Goal: Task Accomplishment & Management: Manage account settings

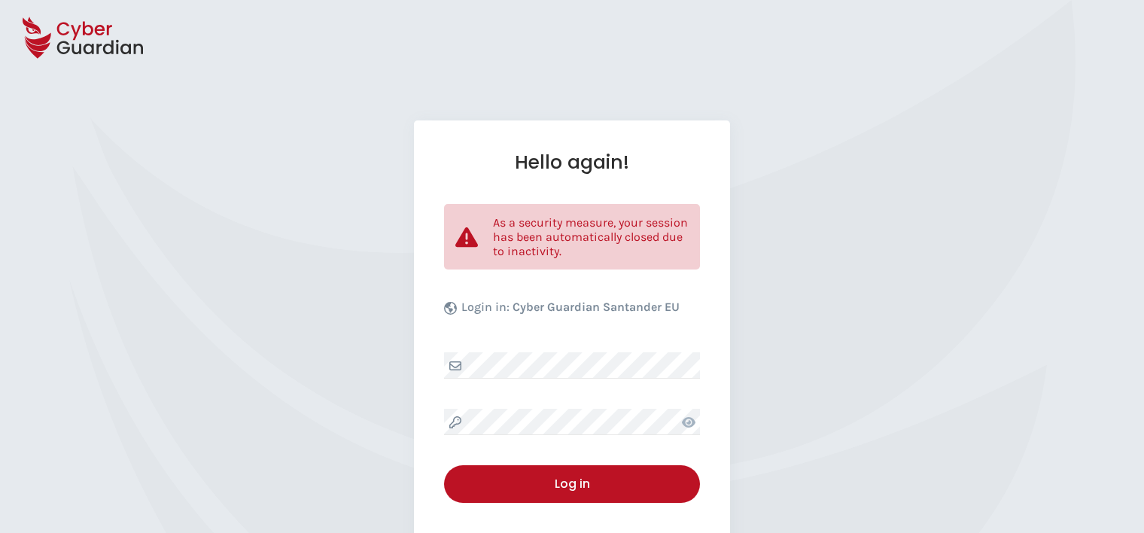
select select "English"
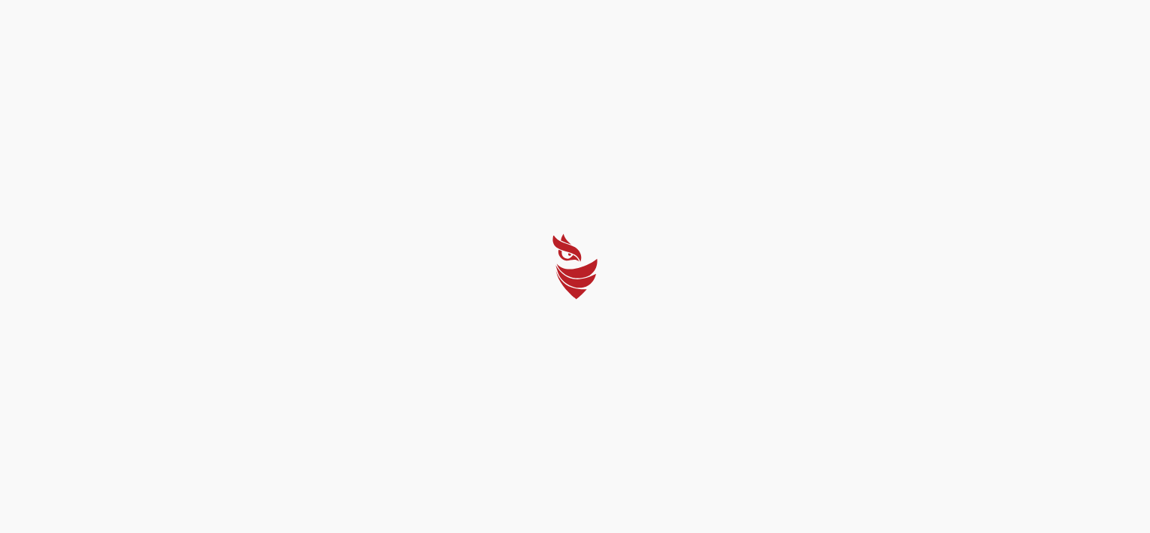
select select "English"
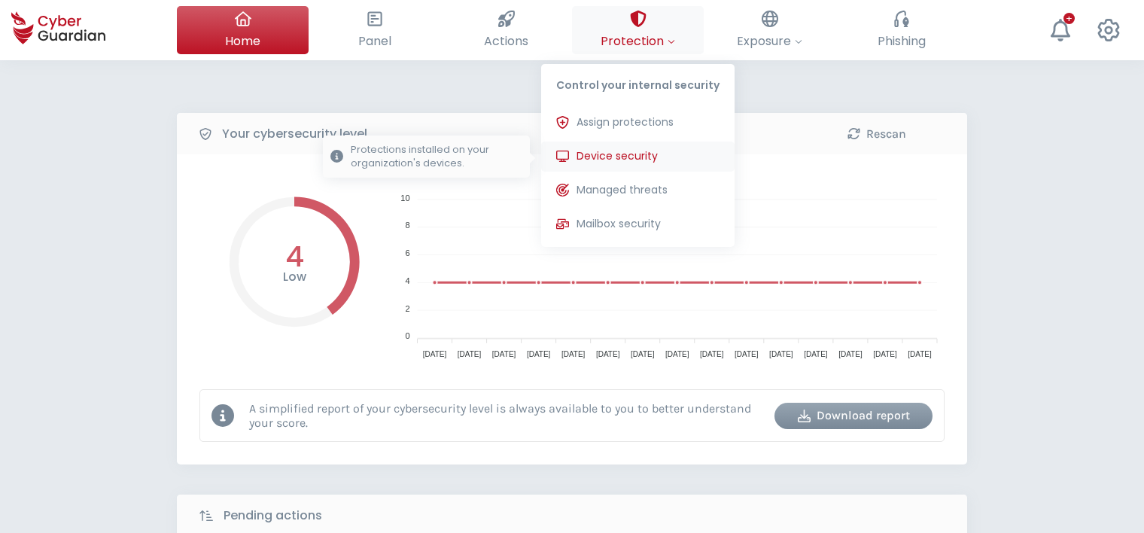
click at [628, 159] on span "Device security" at bounding box center [617, 156] width 81 height 16
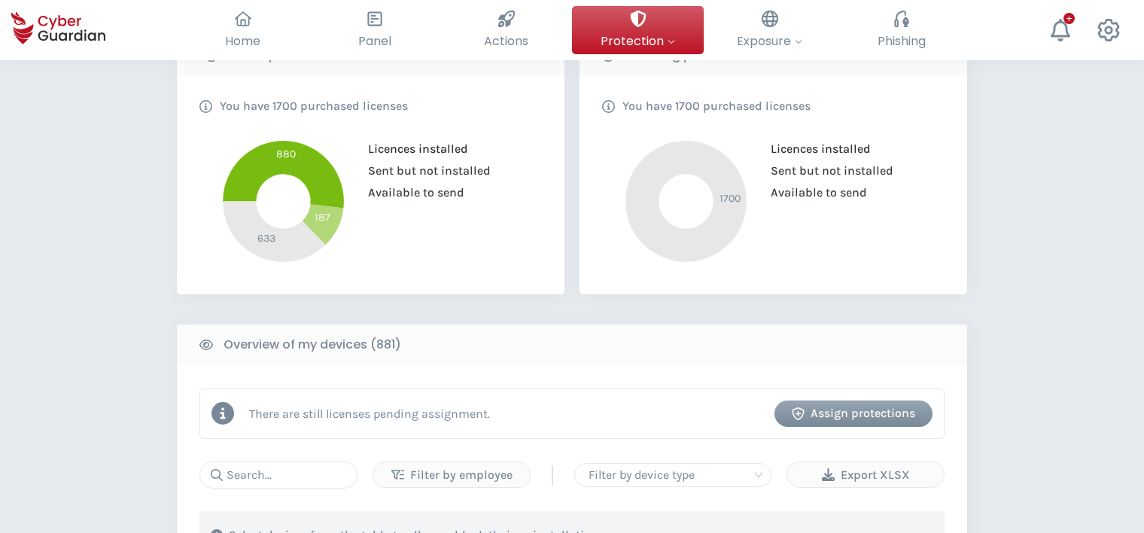
scroll to position [376, 0]
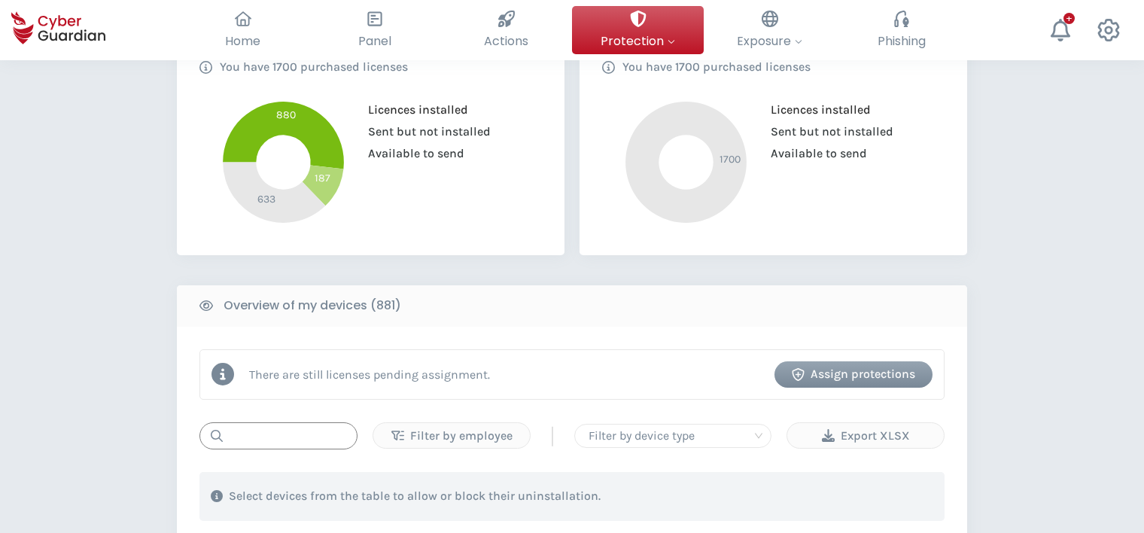
click at [277, 436] on input "text" at bounding box center [279, 435] width 158 height 27
paste input "40YGVL3"
type input "40YGVL3"
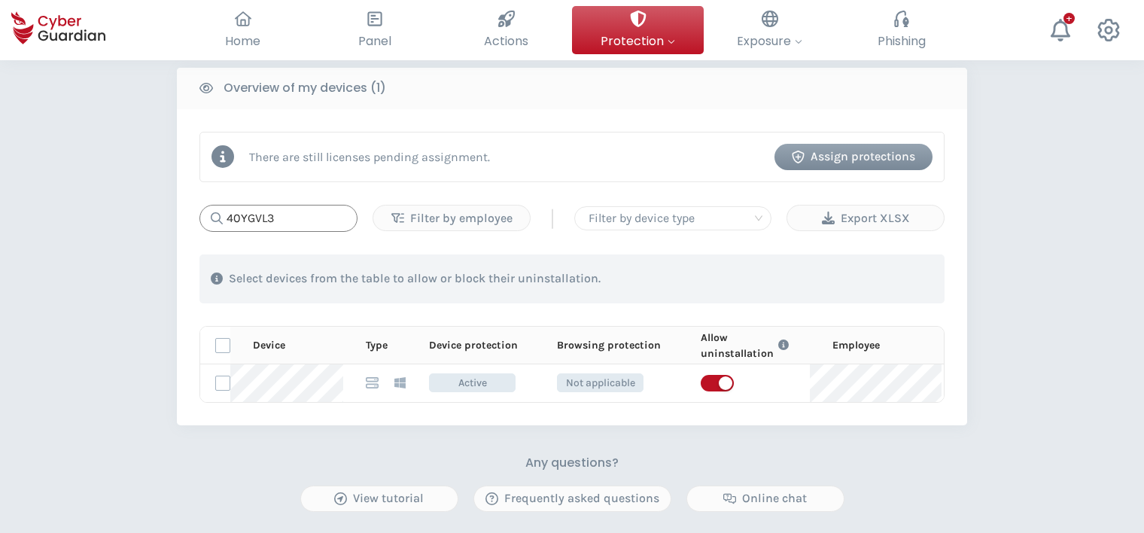
scroll to position [602, 0]
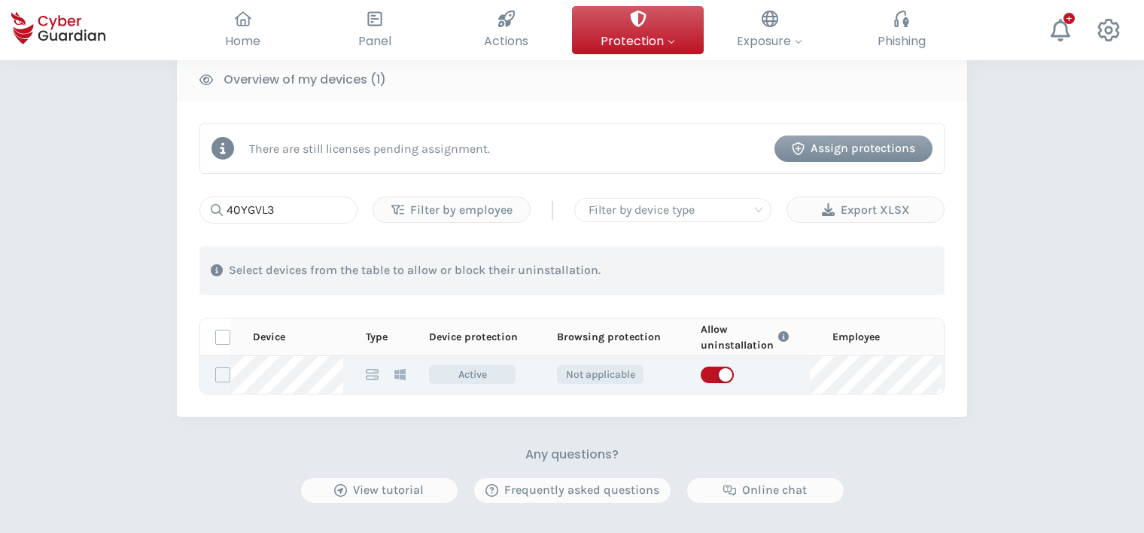
click at [373, 373] on icon at bounding box center [372, 374] width 13 height 13
drag, startPoint x: 364, startPoint y: 373, endPoint x: 459, endPoint y: 384, distance: 95.4
click at [459, 384] on td "Active" at bounding box center [471, 375] width 128 height 38
click at [224, 375] on label at bounding box center [222, 374] width 15 height 15
click at [216, 375] on input "checkbox" at bounding box center [216, 375] width 0 height 14
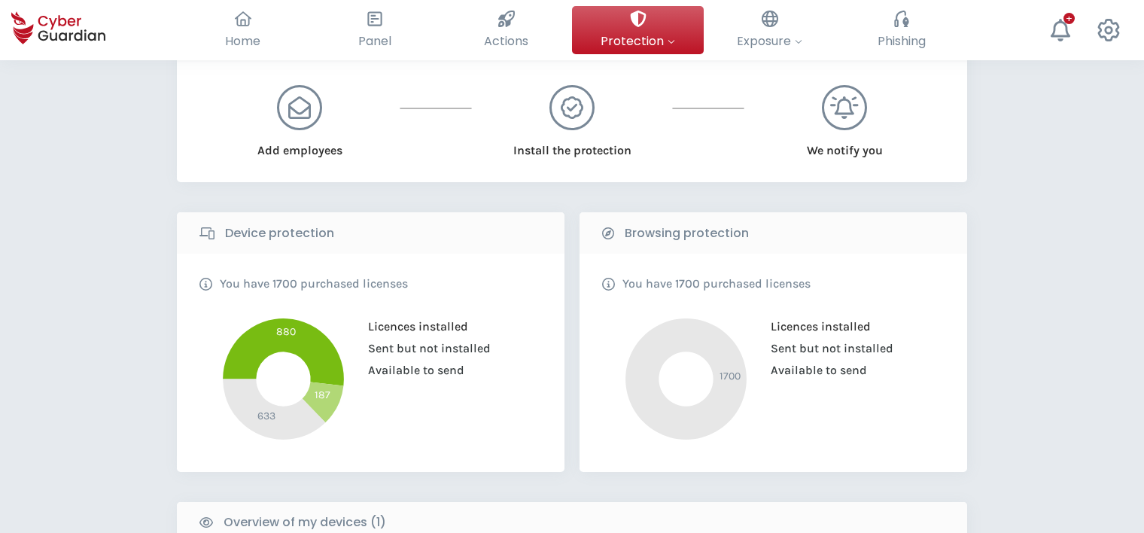
scroll to position [0, 0]
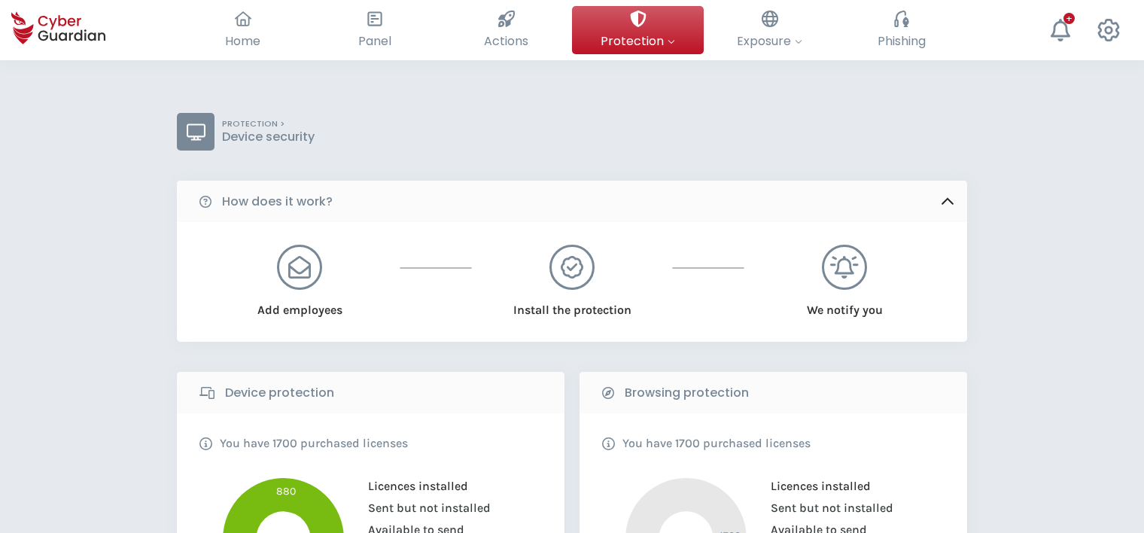
click at [465, 119] on div "PROTECTION > Device security" at bounding box center [572, 132] width 791 height 38
click at [254, 39] on span "Home" at bounding box center [242, 41] width 35 height 19
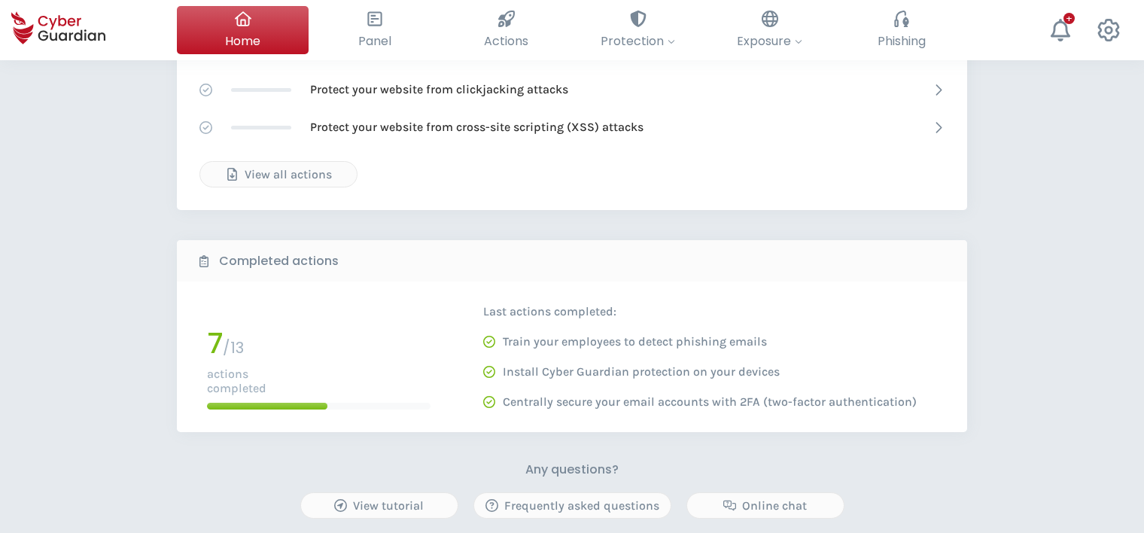
scroll to position [527, 0]
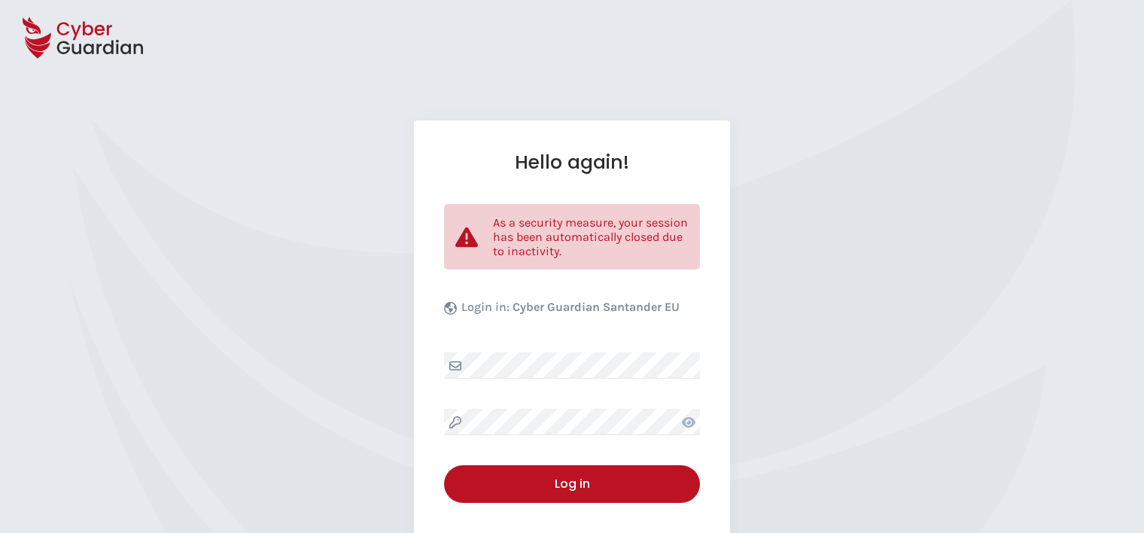
select select "English"
